Goal: Find specific page/section: Find specific page/section

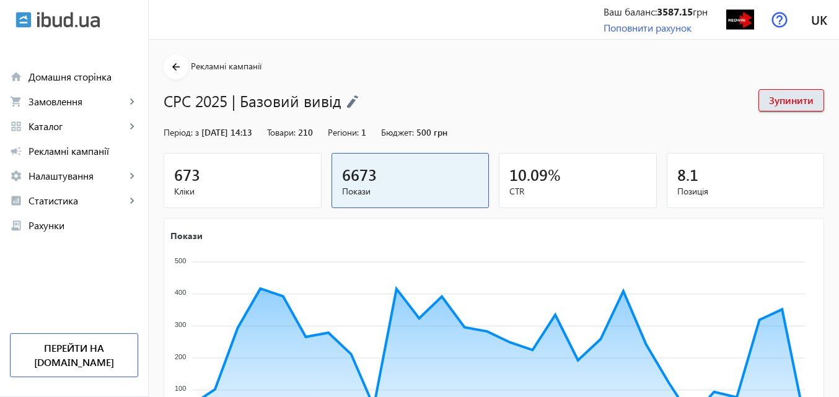
scroll to position [62, 0]
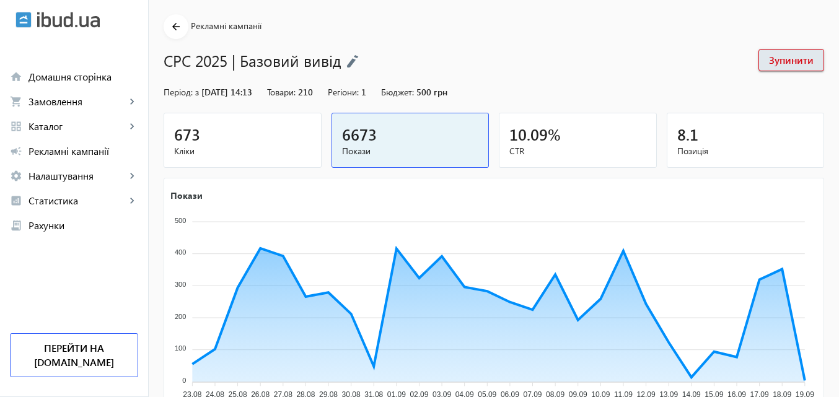
scroll to position [62, 0]
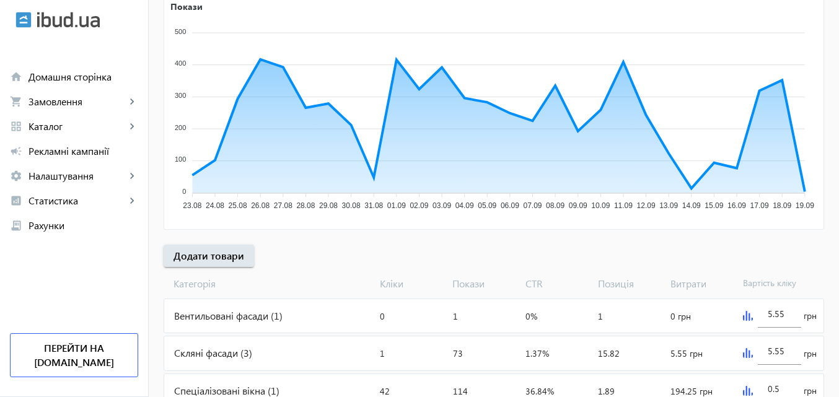
scroll to position [248, 0]
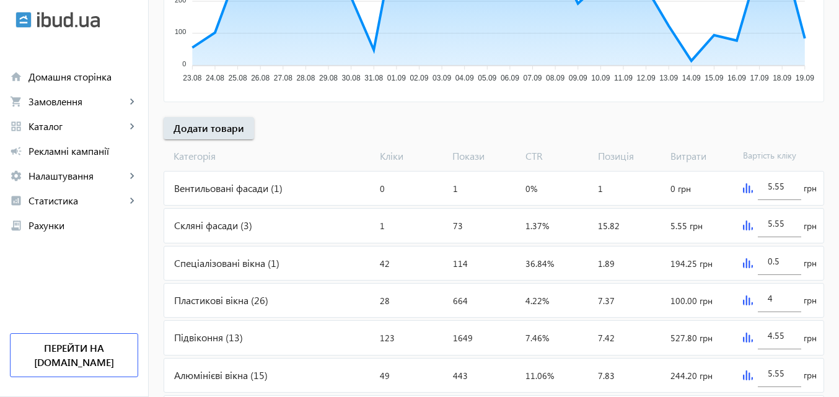
scroll to position [434, 0]
